Goal: Find specific page/section: Find specific page/section

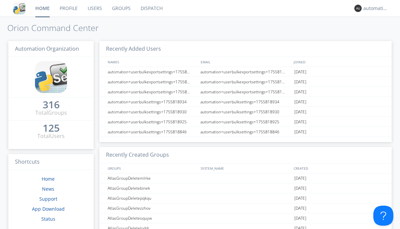
click at [151, 8] on link "Dispatch" at bounding box center [152, 8] width 32 height 17
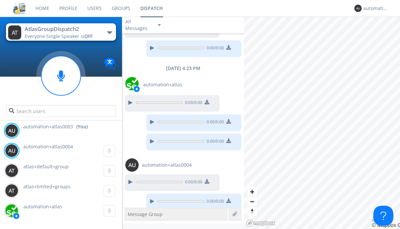
scroll to position [468, 0]
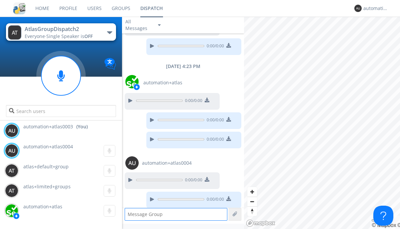
click at [109, 32] on div "button" at bounding box center [109, 32] width 5 height 3
click at [0, 0] on span "AtlasGroupDispatch3" at bounding box center [0, 0] width 0 height 0
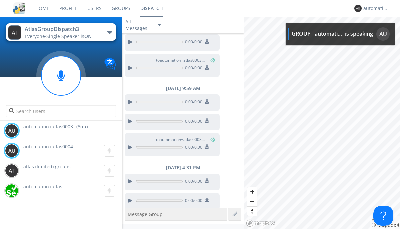
scroll to position [134, 0]
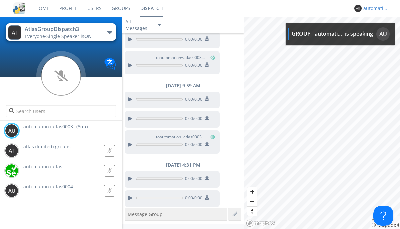
click at [374, 8] on div "automation+atlas0003" at bounding box center [376, 8] width 25 height 7
